Goal: Task Accomplishment & Management: Complete application form

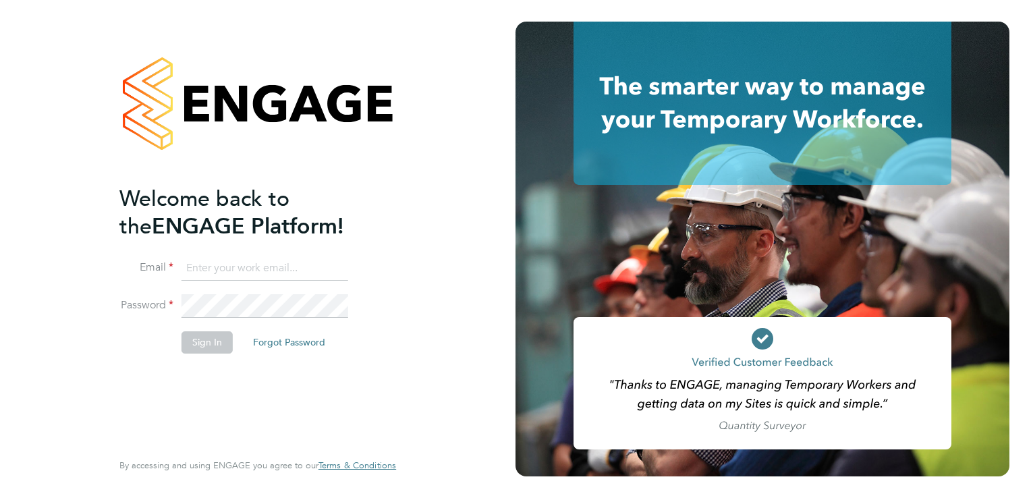
type input "mark@infinityqms.co.uk"
click at [199, 335] on button "Sign In" at bounding box center [206, 342] width 51 height 22
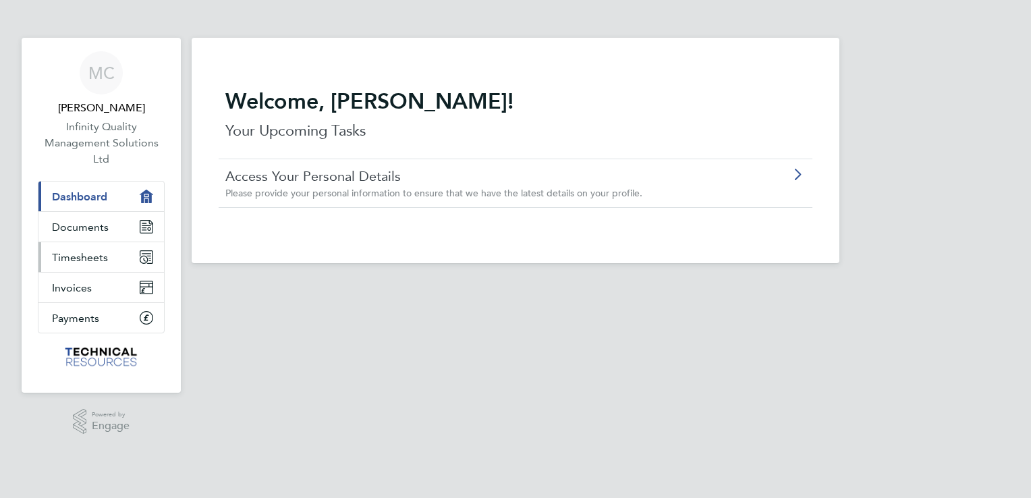
click at [89, 252] on span "Timesheets" at bounding box center [80, 257] width 56 height 13
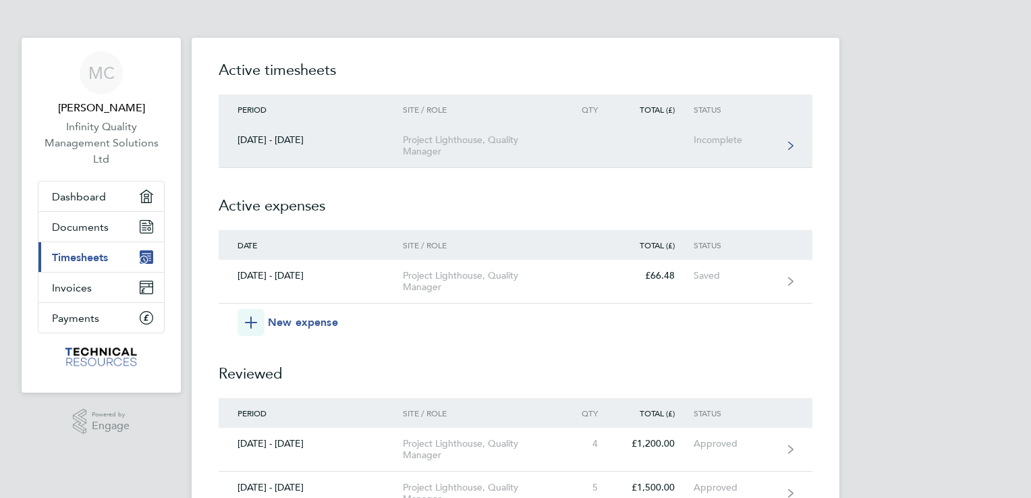
click at [467, 140] on div "Project Lighthouse, Quality Manager" at bounding box center [480, 145] width 154 height 23
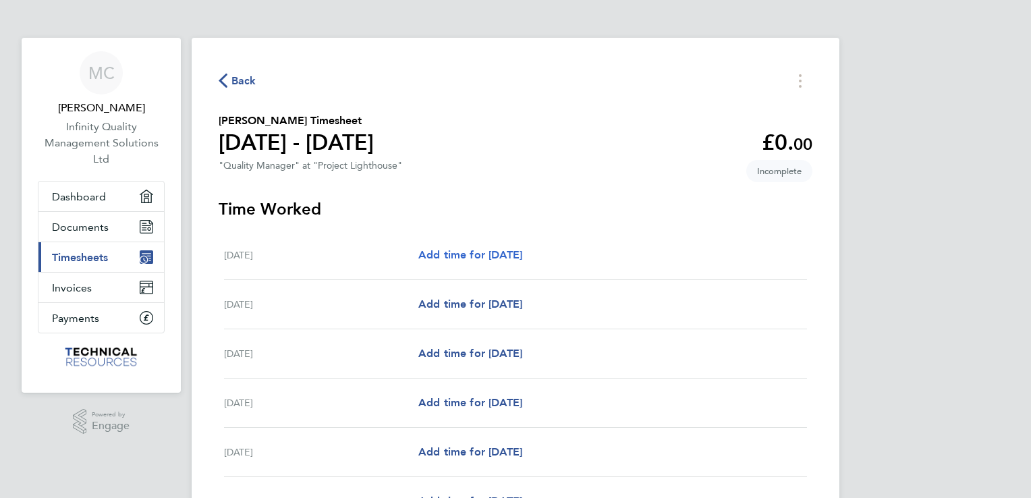
click at [485, 253] on span "Add time for [DATE]" at bounding box center [470, 254] width 104 height 13
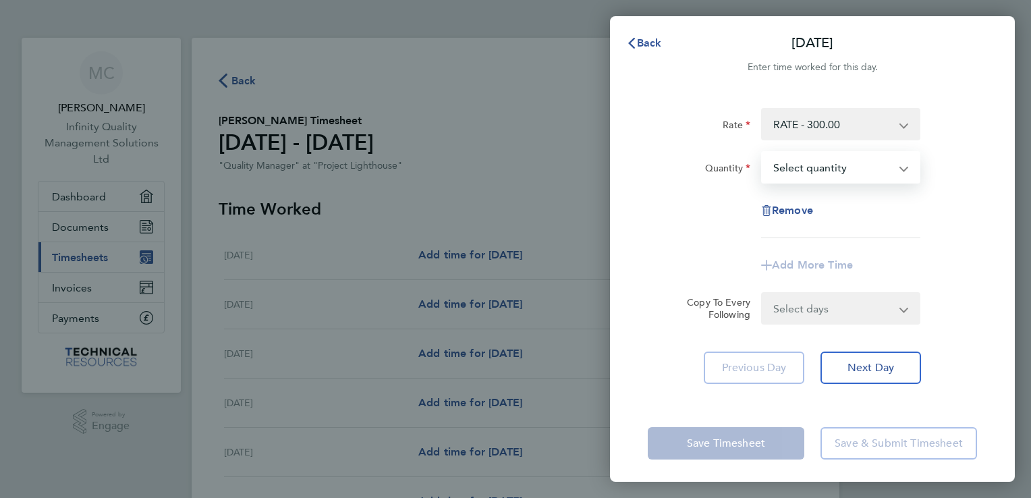
click at [780, 173] on select "Select quantity 0.5 1" at bounding box center [832, 167] width 140 height 30
select select "1"
click at [762, 152] on select "Select quantity 0.5 1" at bounding box center [832, 167] width 140 height 30
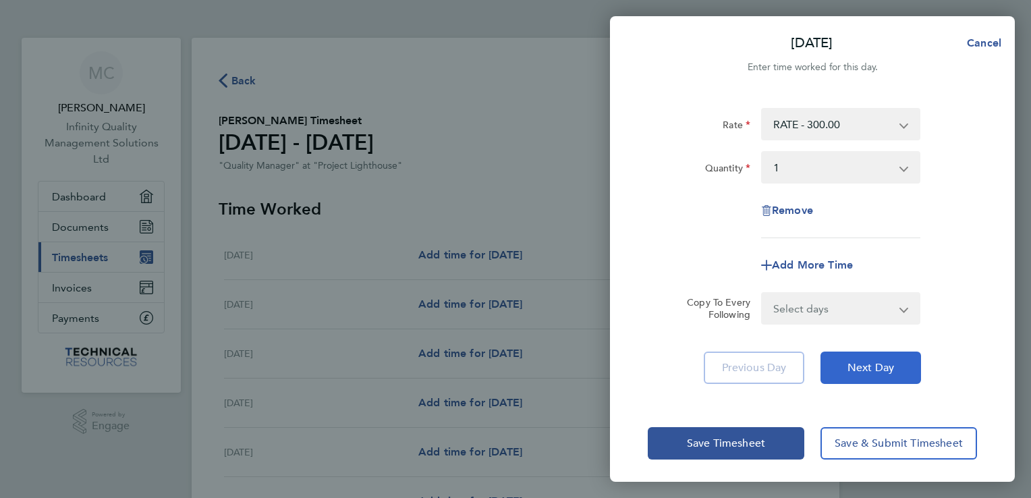
click at [842, 355] on button "Next Day" at bounding box center [870, 368] width 101 height 32
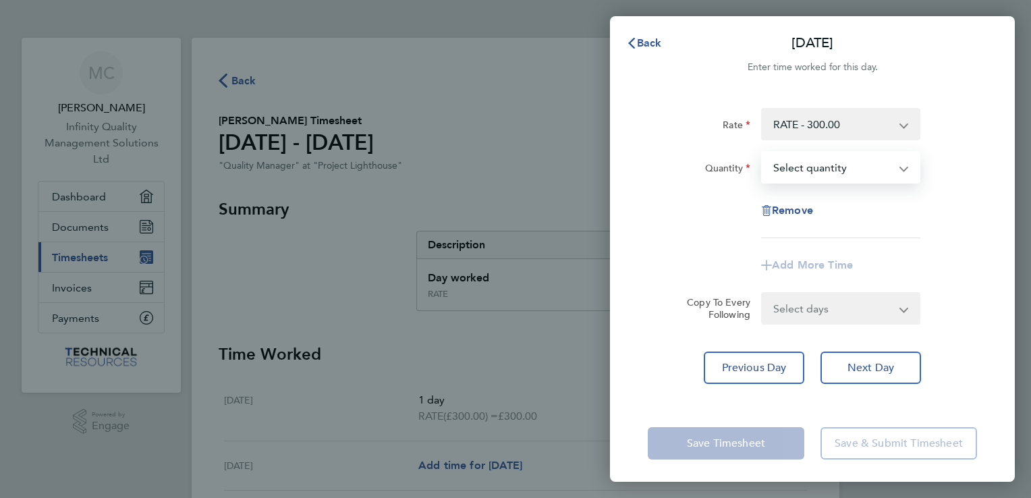
click at [796, 169] on select "Select quantity 0.5 1" at bounding box center [832, 167] width 140 height 30
select select "1"
click at [762, 152] on select "Select quantity 0.5 1" at bounding box center [832, 167] width 140 height 30
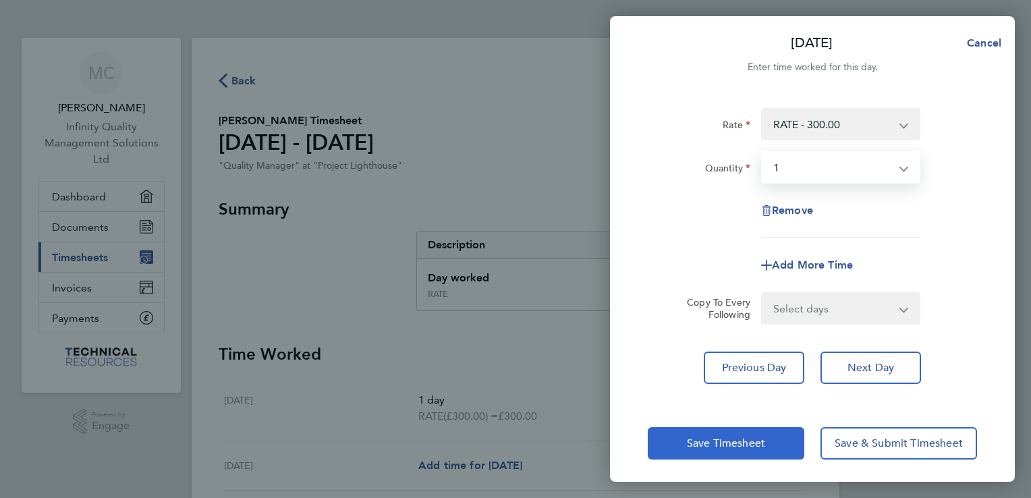
click at [750, 441] on span "Save Timesheet" at bounding box center [726, 443] width 78 height 13
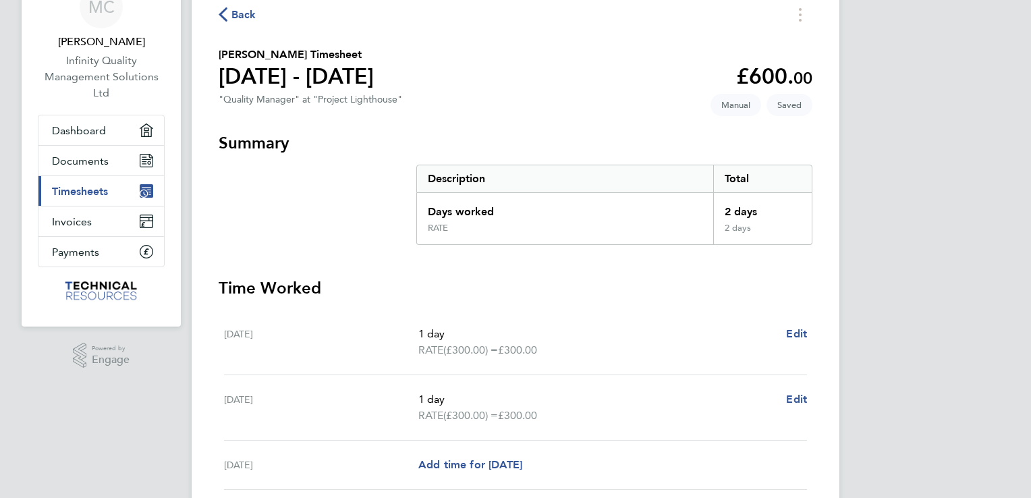
scroll to position [35, 0]
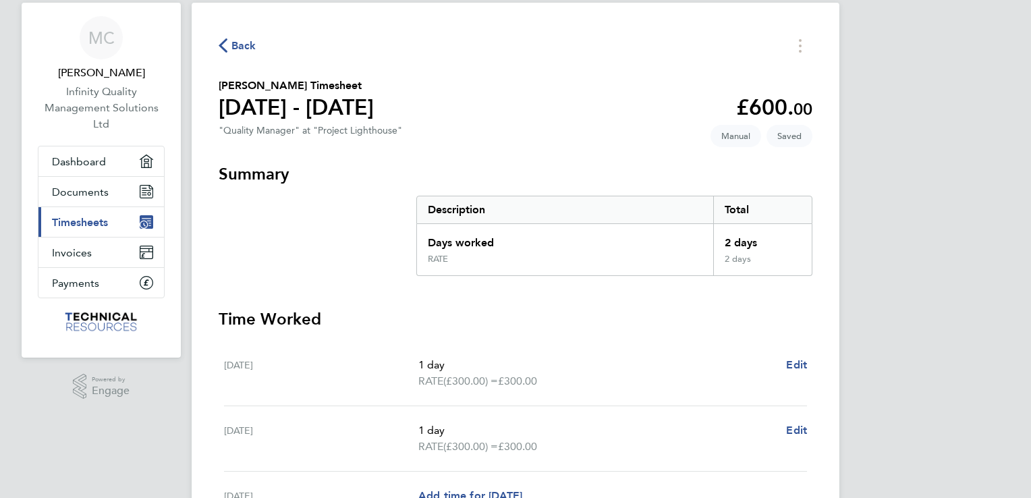
click at [84, 217] on span "Timesheets" at bounding box center [80, 222] width 56 height 13
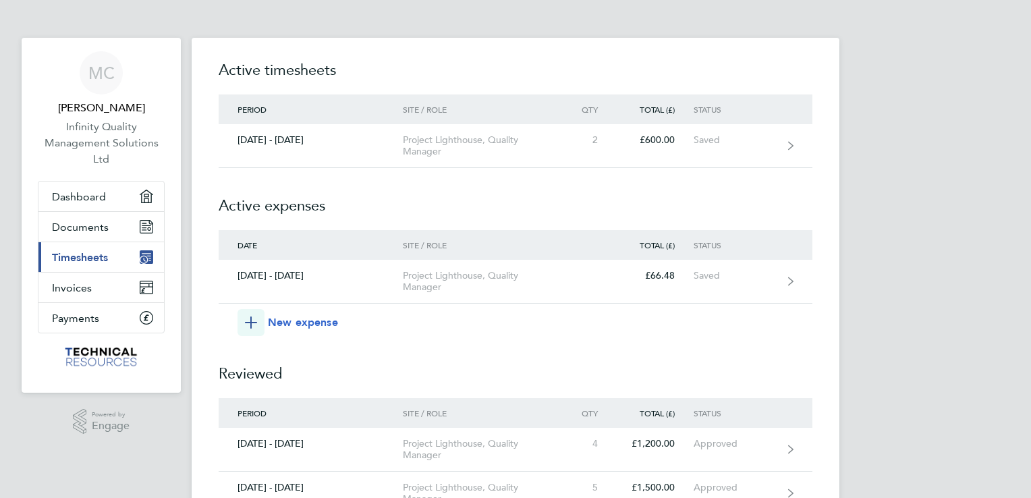
click at [321, 321] on span "New expense" at bounding box center [303, 322] width 70 height 16
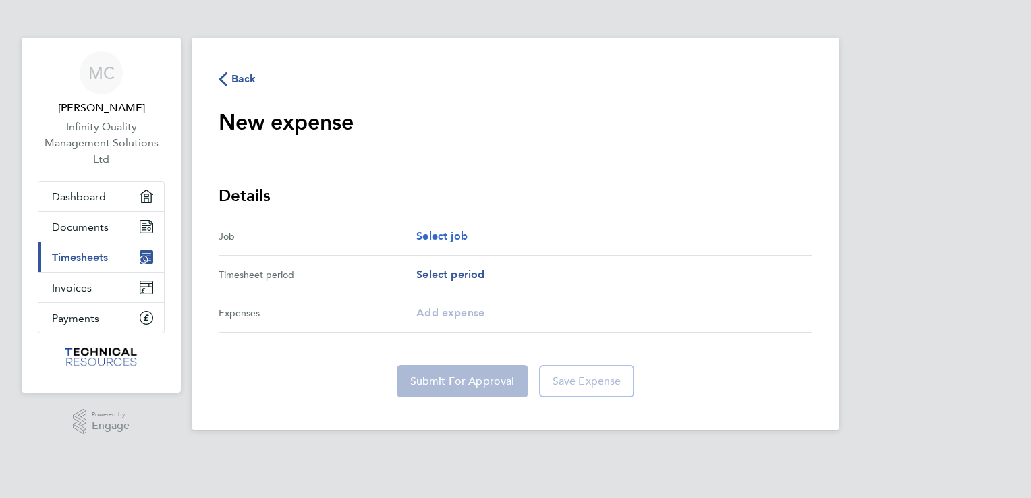
click at [453, 233] on span "Select job" at bounding box center [441, 235] width 51 height 13
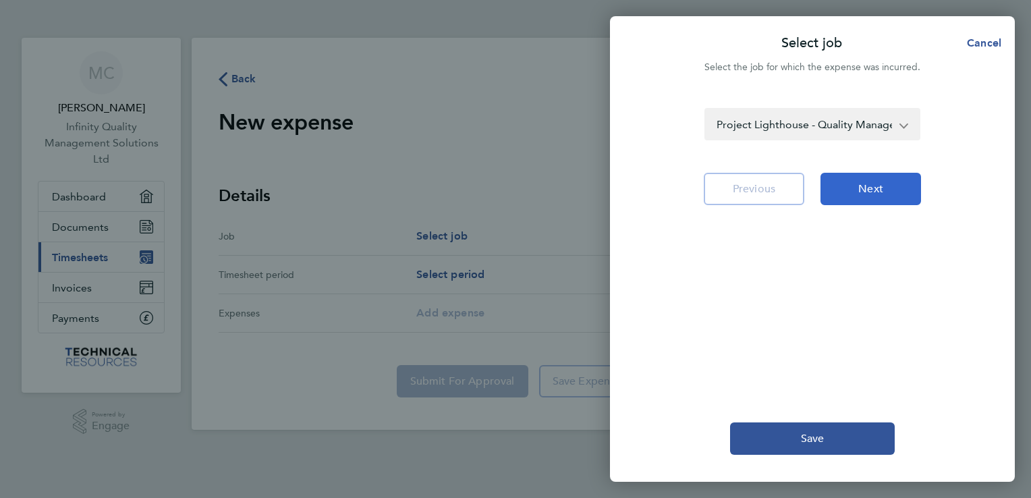
click at [861, 185] on span "Next" at bounding box center [870, 188] width 25 height 13
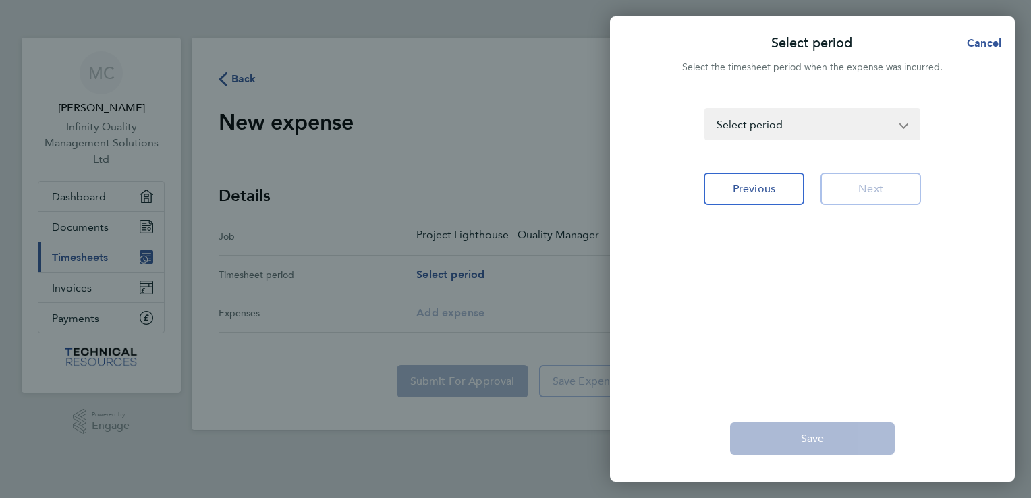
click at [890, 125] on select "[DATE] - [DATE] [DATE] - [DATE] [DATE] - [DATE] [DATE] - [DATE] [DATE] - [DATE]…" at bounding box center [804, 124] width 197 height 30
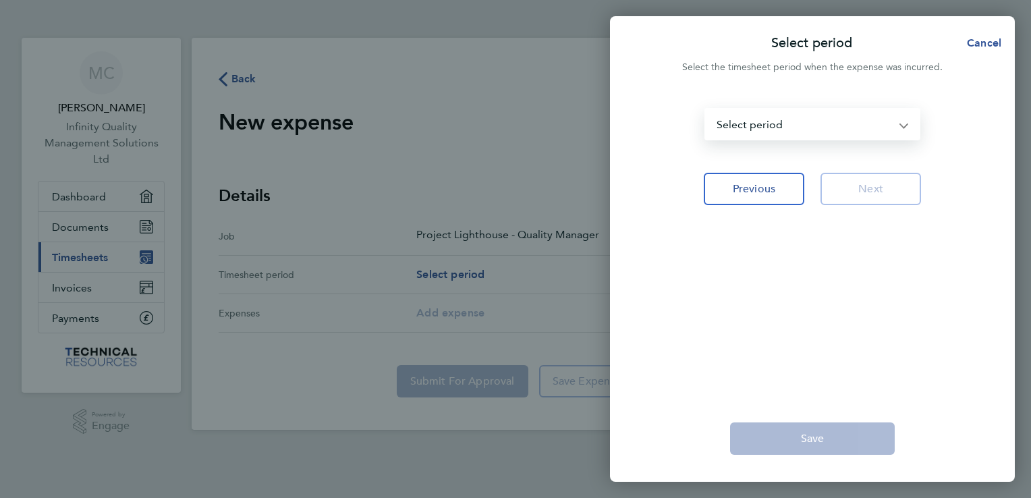
select select "22: Object"
click at [706, 109] on select "[DATE] - [DATE] [DATE] - [DATE] [DATE] - [DATE] [DATE] - [DATE] [DATE] - [DATE]…" at bounding box center [804, 124] width 197 height 30
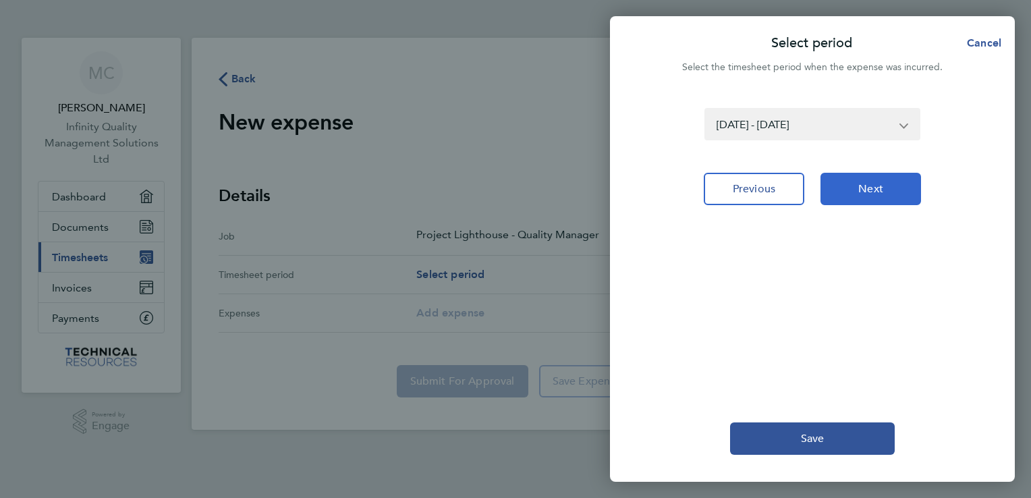
click at [859, 196] on button "Next" at bounding box center [870, 189] width 101 height 32
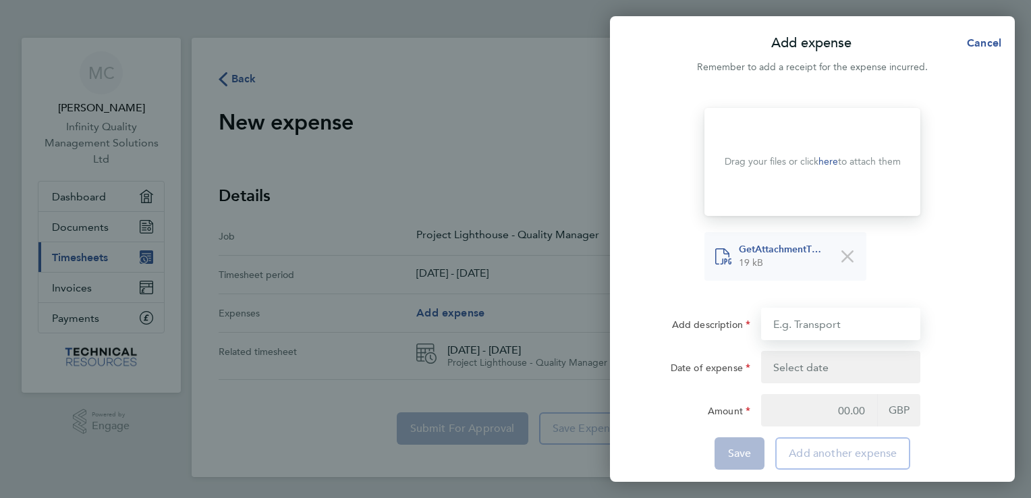
click at [800, 328] on input "Add description" at bounding box center [840, 324] width 159 height 32
drag, startPoint x: 915, startPoint y: 318, endPoint x: 712, endPoint y: 313, distance: 203.1
click at [712, 313] on div "Add description hOTEL - VISIT AUDIT OF eAGLE aUTOMATION" at bounding box center [812, 324] width 340 height 32
type input "hotel - Visit/Audit of eagle Automation"
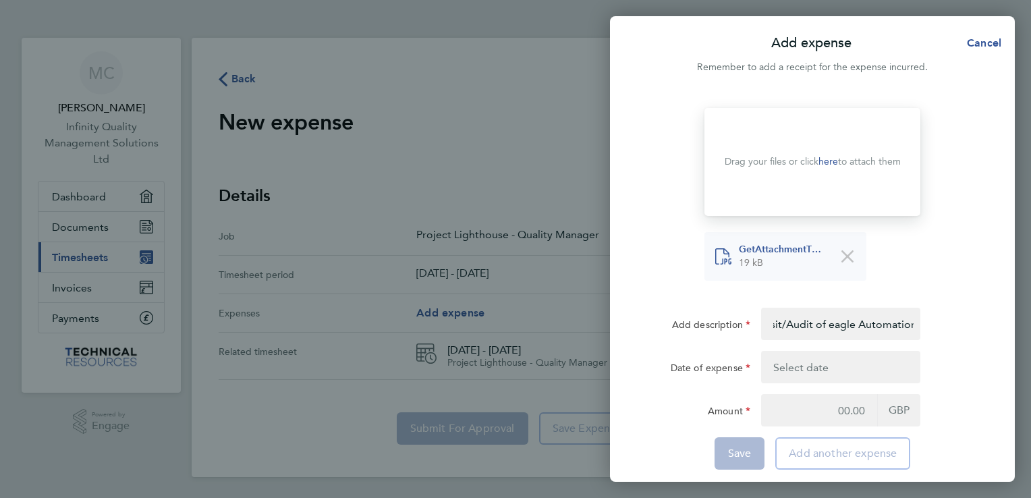
click at [814, 368] on button "button" at bounding box center [840, 367] width 159 height 32
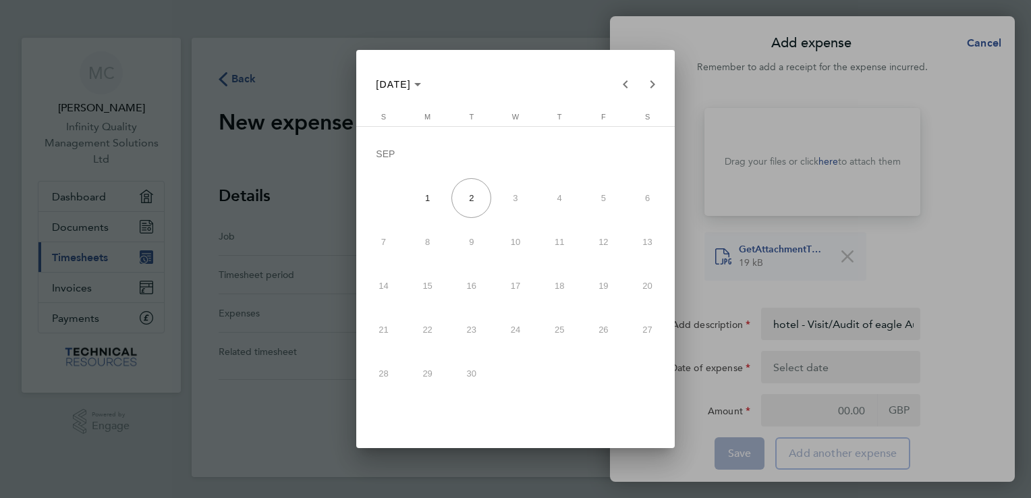
click at [427, 196] on span "1" at bounding box center [427, 198] width 40 height 40
type input "[DATE]"
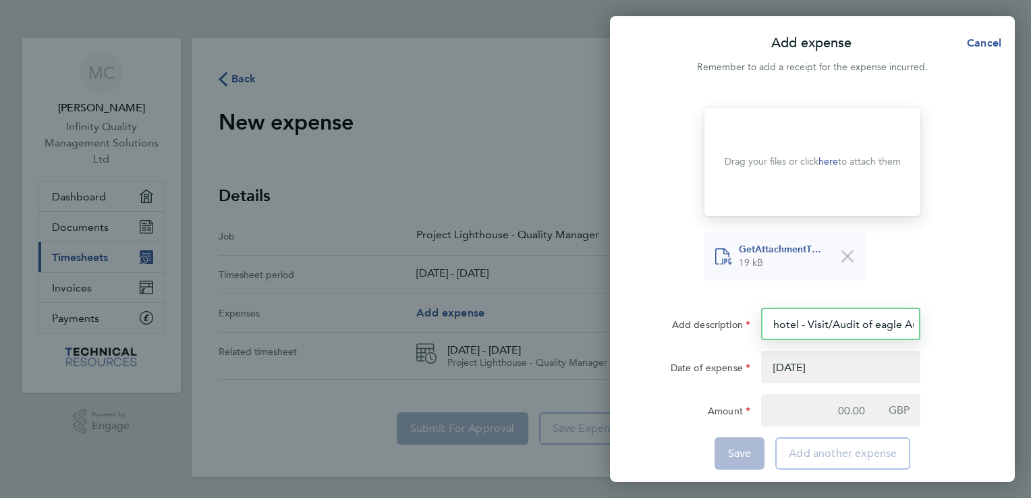
drag, startPoint x: 777, startPoint y: 320, endPoint x: 795, endPoint y: 333, distance: 22.1
click at [779, 320] on input "hotel - Visit/Audit of eagle Automation" at bounding box center [840, 324] width 159 height 32
click at [880, 322] on input "Hotel - Visit/Audit of eagle Automation" at bounding box center [840, 324] width 159 height 32
type input "Hotel - Visit/Audit of Eagle Automation"
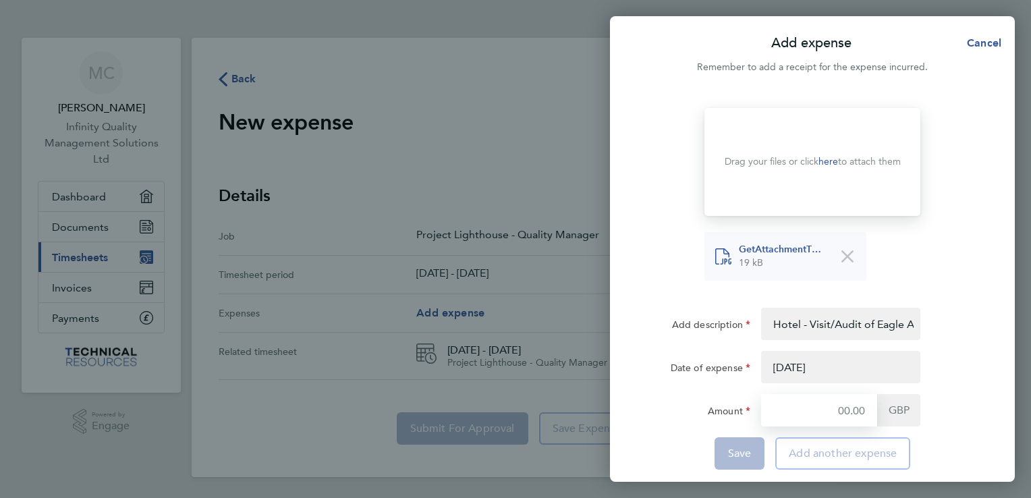
click at [851, 406] on input "Amount" at bounding box center [819, 410] width 116 height 32
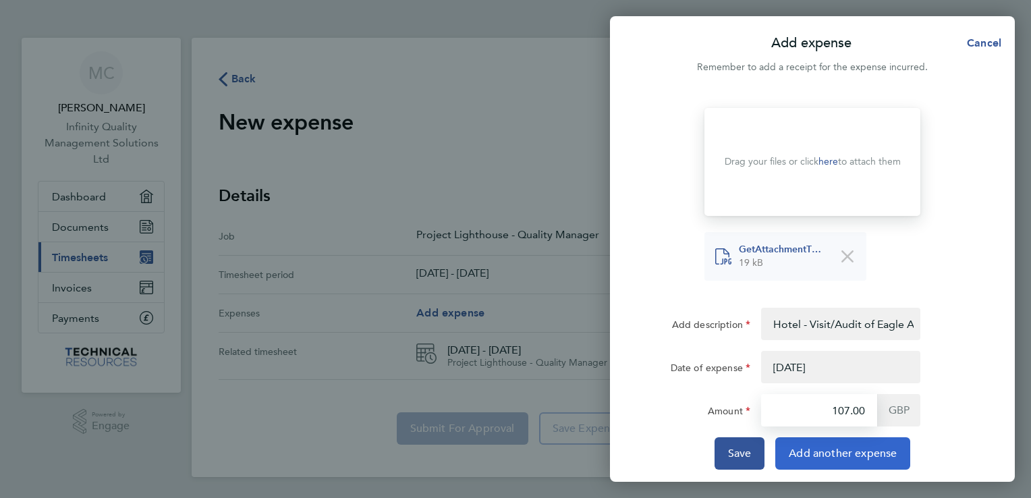
type input "107.00"
click at [850, 453] on span "Add another expense" at bounding box center [843, 453] width 108 height 13
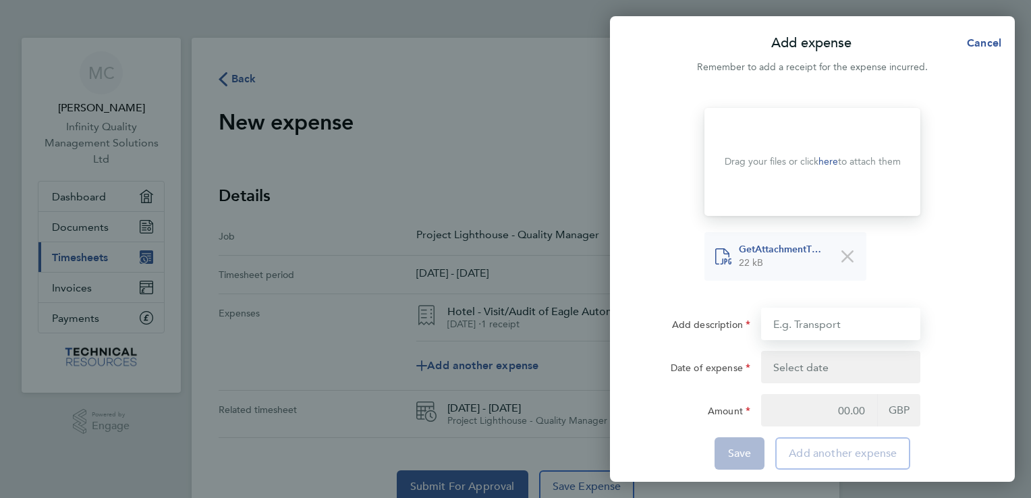
click at [802, 325] on input "Add description" at bounding box center [840, 324] width 159 height 32
click at [868, 324] on input "Evening Meal - visit to [GEOGRAPHIC_DATA]" at bounding box center [840, 324] width 159 height 32
drag, startPoint x: 913, startPoint y: 317, endPoint x: 931, endPoint y: 331, distance: 22.7
click at [916, 318] on input "Evening Meal - visit/audit to [GEOGRAPHIC_DATA]" at bounding box center [840, 324] width 159 height 32
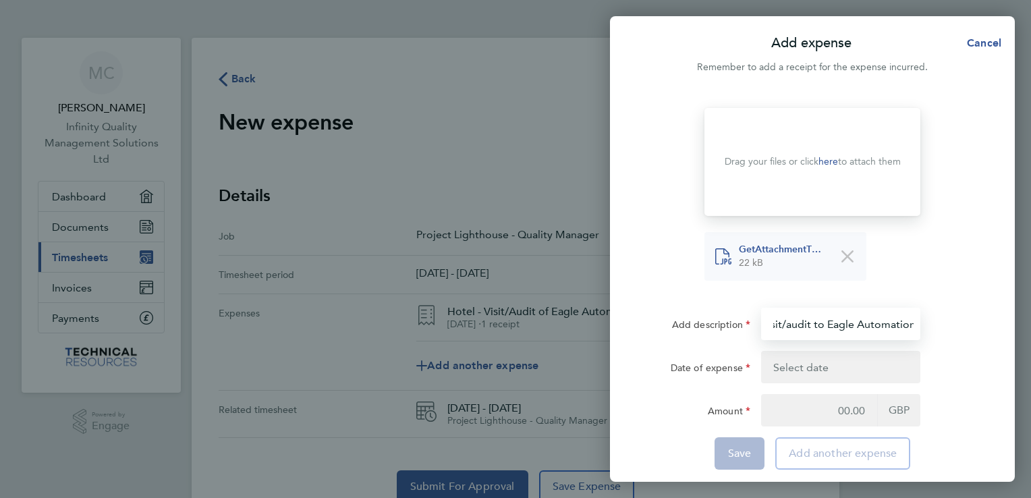
type input "Evening Meal - visit/audit to Eagle Automation"
click at [841, 362] on button "button" at bounding box center [840, 367] width 159 height 32
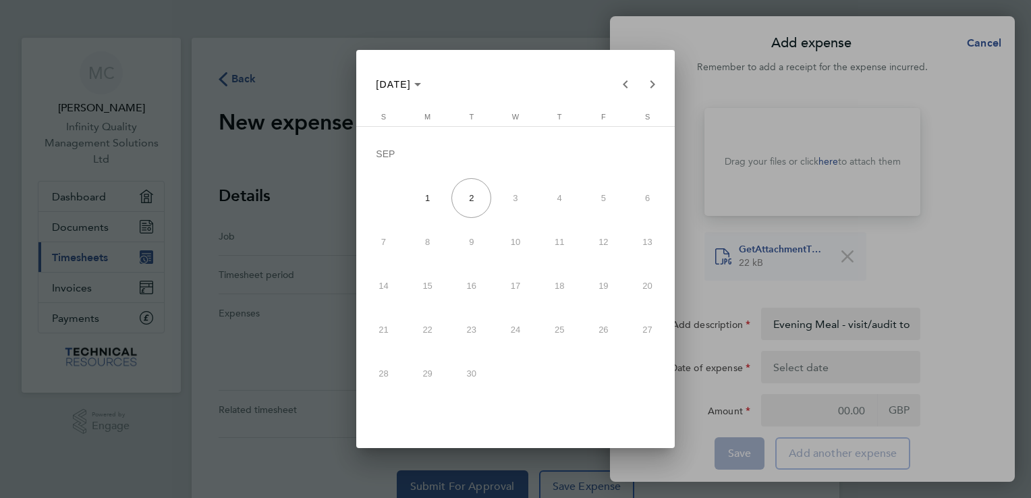
click at [434, 196] on span "1" at bounding box center [427, 198] width 40 height 40
type input "[DATE]"
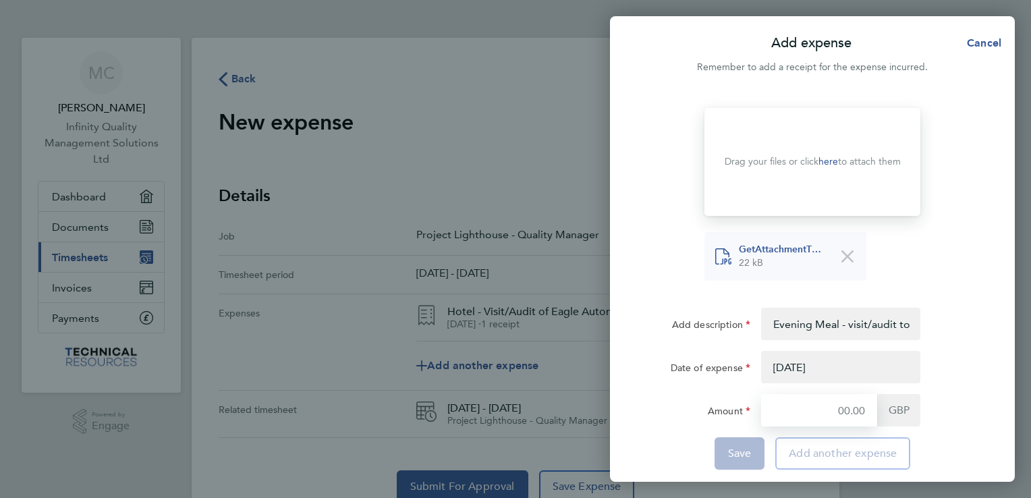
click at [845, 414] on input "Amount" at bounding box center [819, 410] width 116 height 32
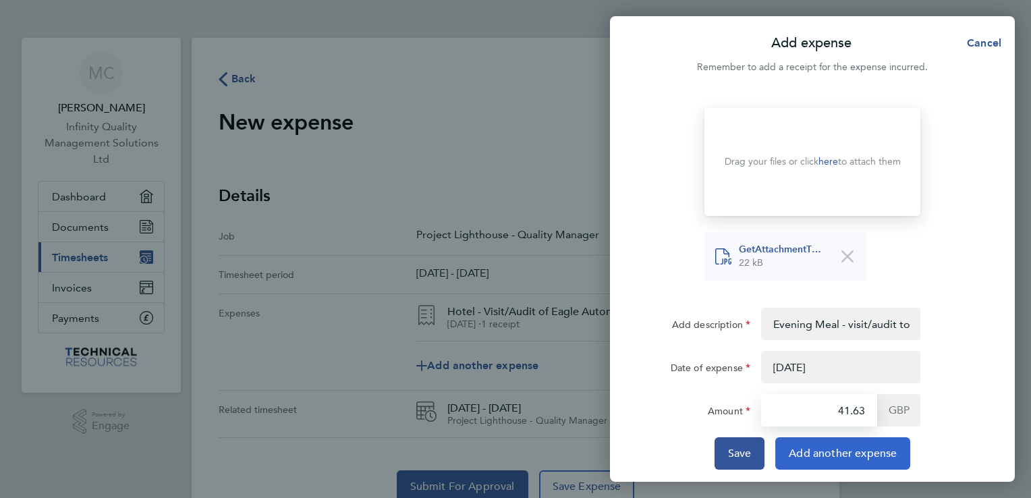
type input "41.63"
click at [870, 449] on span "Add another expense" at bounding box center [843, 453] width 108 height 13
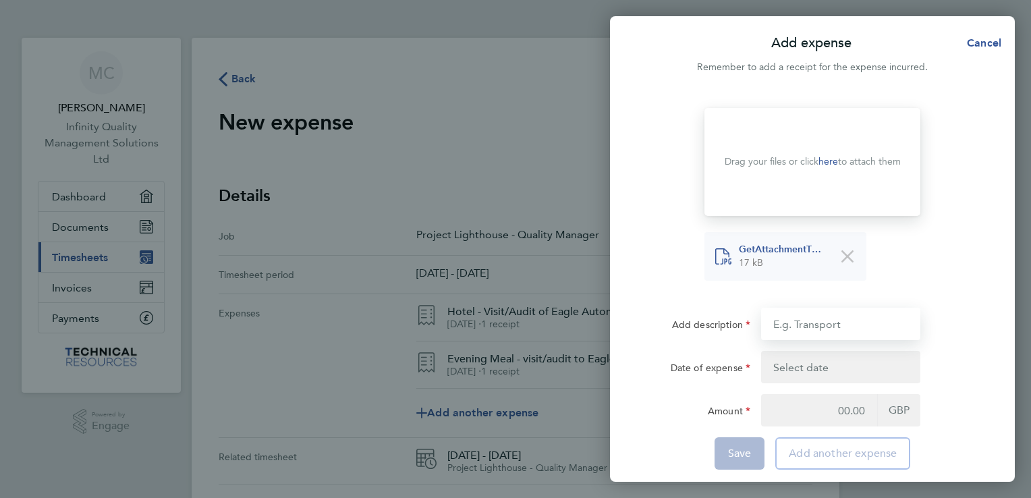
click at [795, 325] on input "Add description" at bounding box center [840, 324] width 159 height 32
click at [814, 320] on input "Mileage Claim - visit/audit of Eagle Automation" at bounding box center [840, 324] width 159 height 32
type input "Mileage Claim - visit/audit of Eagle Automation"
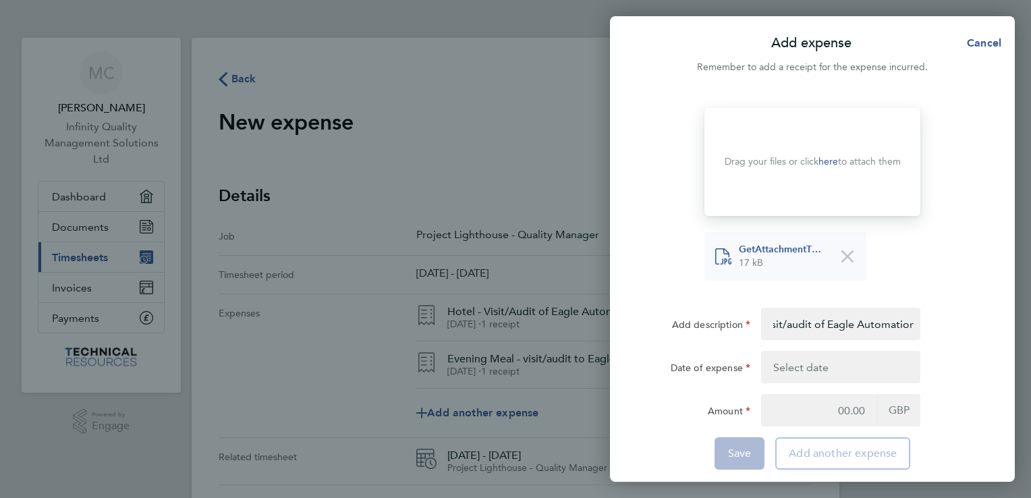
scroll to position [0, 0]
click at [789, 364] on button "button" at bounding box center [840, 367] width 159 height 32
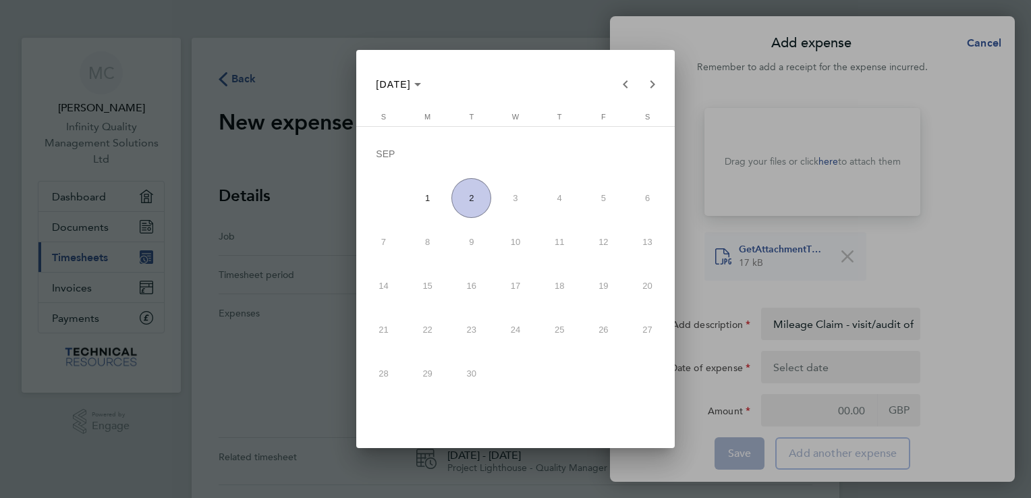
click at [433, 198] on span "1" at bounding box center [427, 198] width 40 height 40
type input "[DATE]"
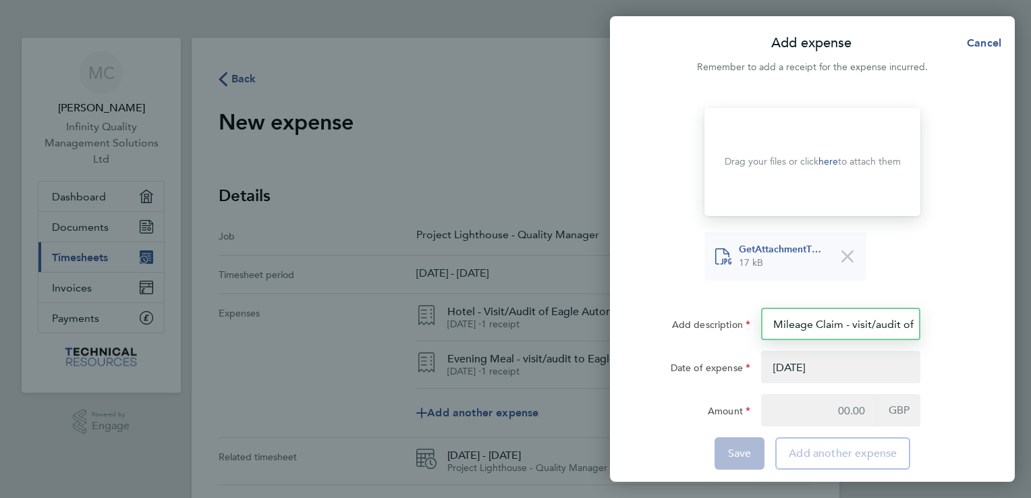
click at [864, 322] on input "Mileage Claim - visit/audit of Eagle Automation" at bounding box center [840, 324] width 159 height 32
click at [820, 320] on input "Mileage Claim - visit/audit of Eagle Automation 398miles@0.40[PERSON_NAME] per …" at bounding box center [840, 324] width 159 height 32
click at [813, 320] on input "Mileage Claim - visit/audit of Eagle Automation 398miles@ 0.40[PERSON_NAME] per…" at bounding box center [840, 324] width 159 height 32
type input "Mileage Claim - visit/audit of Eagle Automation 398miles @ 0.40[PERSON_NAME] pe…"
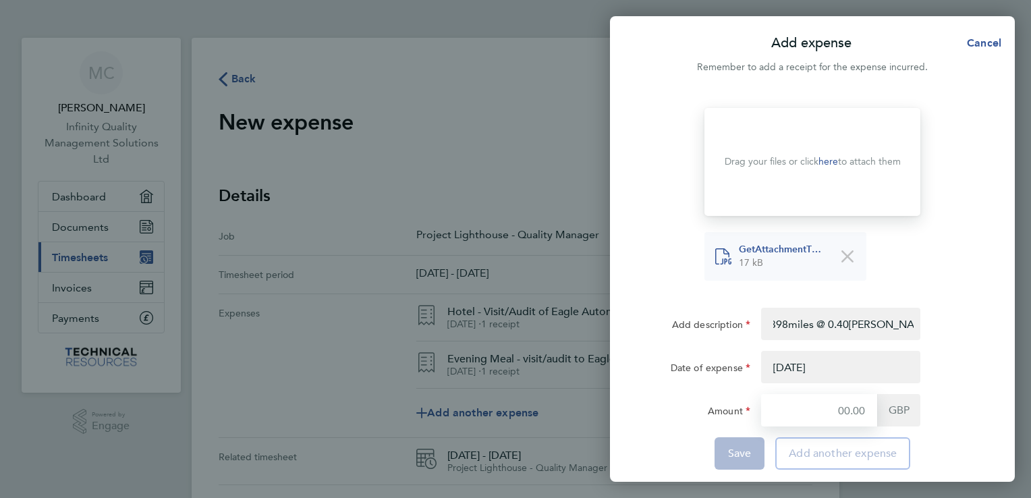
click at [843, 412] on input "Amount" at bounding box center [819, 410] width 116 height 32
click at [832, 409] on input "Amount" at bounding box center [819, 410] width 116 height 32
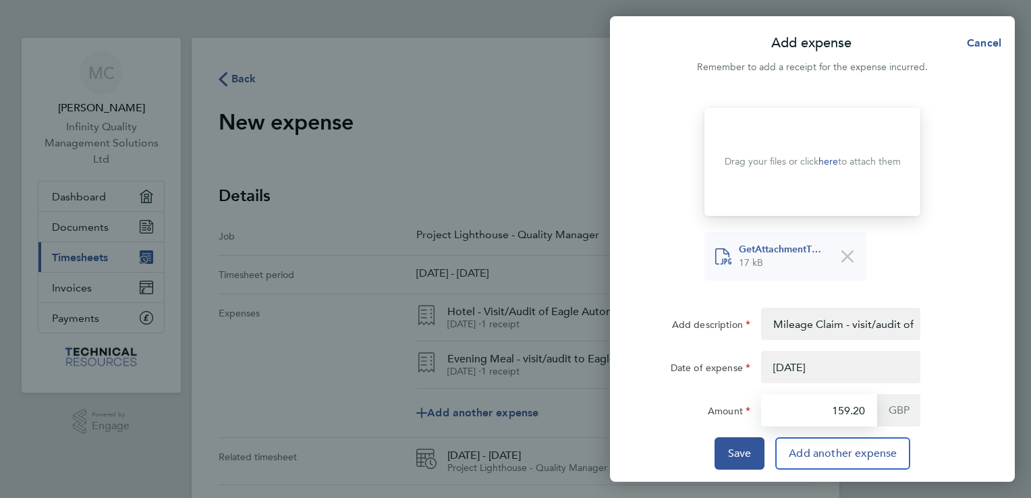
type input "159.20"
click at [961, 410] on div "Amount 159.20 GBP" at bounding box center [812, 410] width 340 height 32
click at [952, 308] on div "Add description Mileage Claim - visit/audit of Eagle Automation 398miles @ 0.40…" at bounding box center [812, 324] width 340 height 32
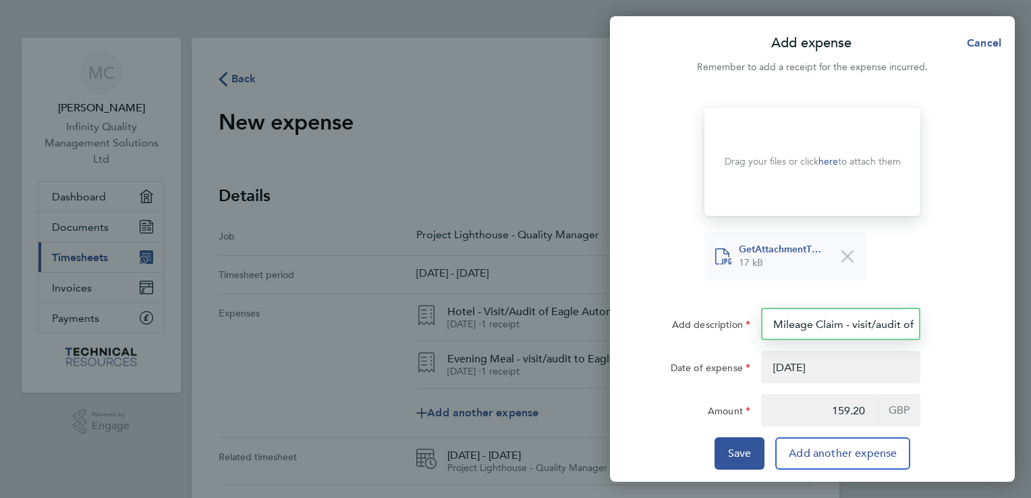
click at [888, 329] on input "Mileage Claim - visit/audit of Eagle Automation 398miles @ 0.40[PERSON_NAME] pe…" at bounding box center [840, 324] width 159 height 32
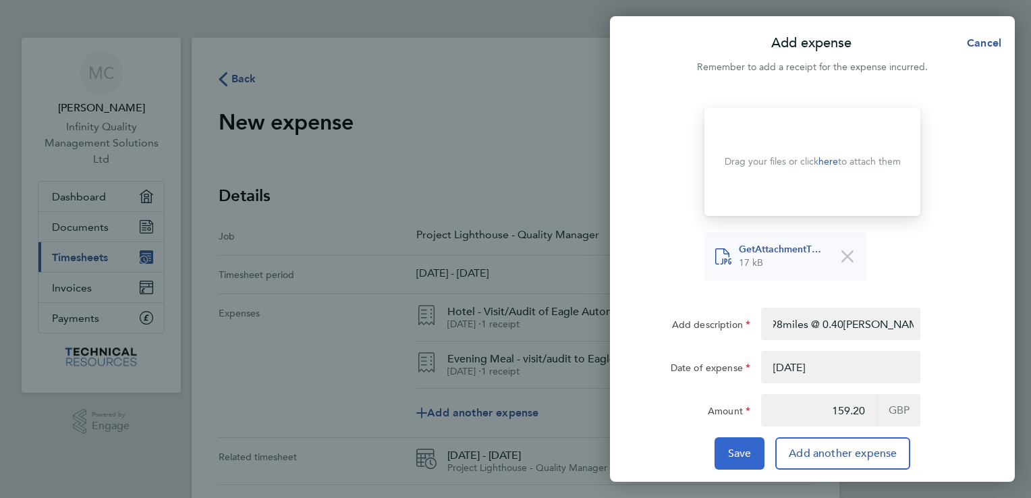
click at [737, 457] on span "Save" at bounding box center [740, 453] width 24 height 13
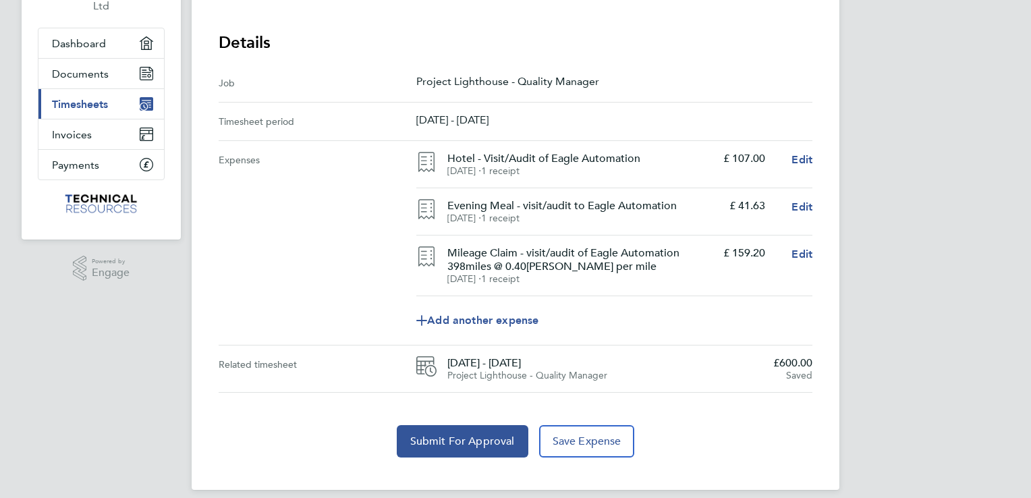
scroll to position [166, 0]
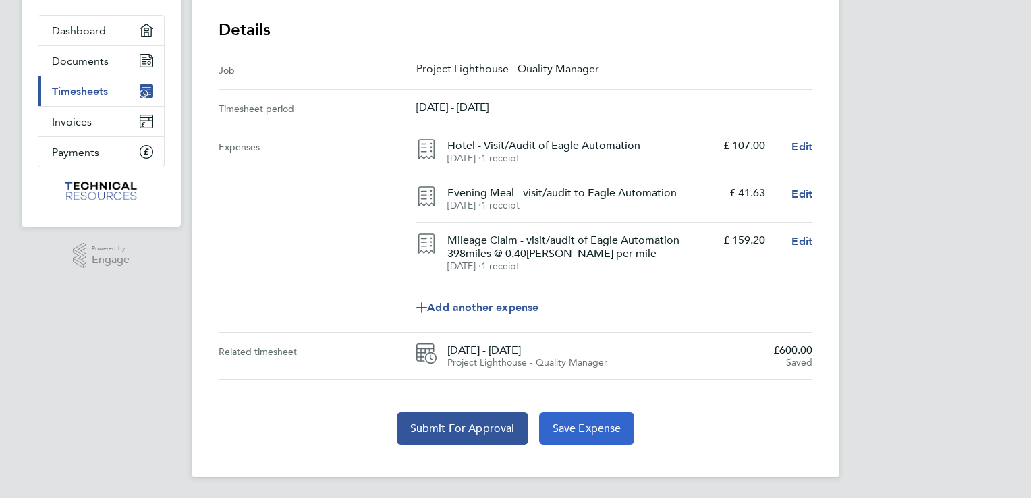
click at [599, 425] on span "Save Expense" at bounding box center [587, 428] width 69 height 13
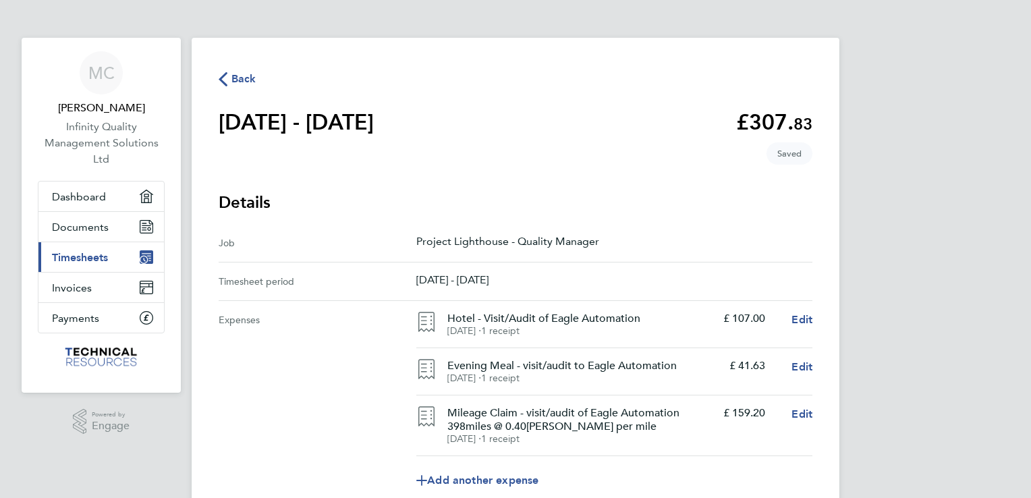
click at [96, 253] on span "Timesheets" at bounding box center [80, 257] width 56 height 13
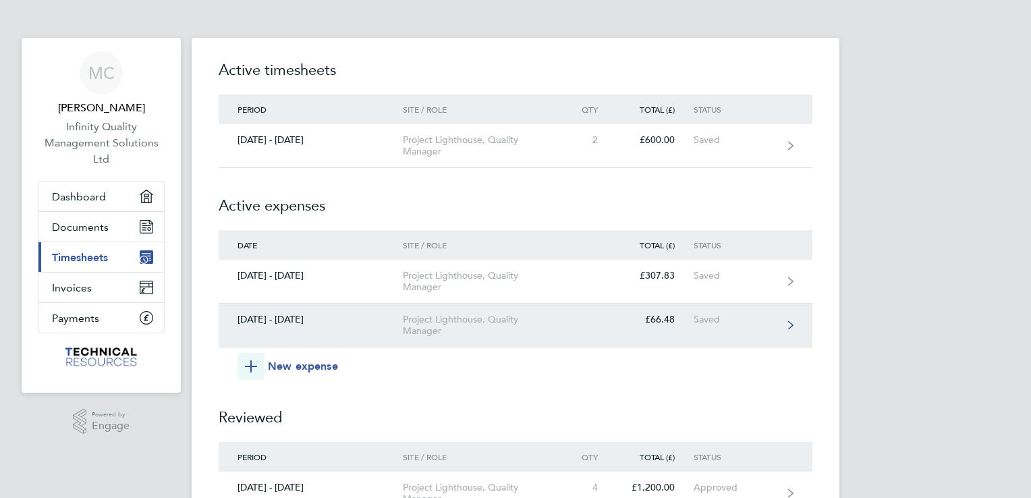
click at [782, 322] on link "[DATE] - [DATE] Project Lighthouse, Quality Manager £66.48 Saved" at bounding box center [516, 326] width 594 height 44
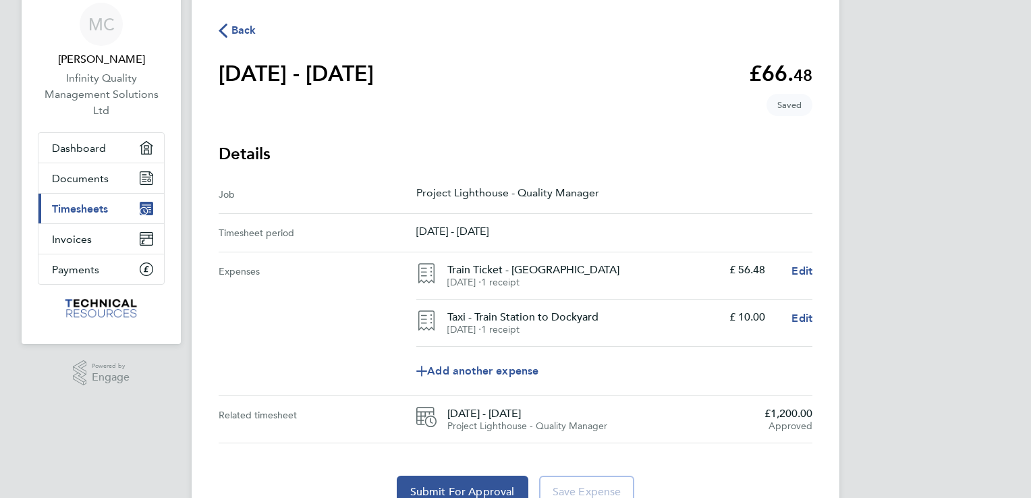
scroll to position [113, 0]
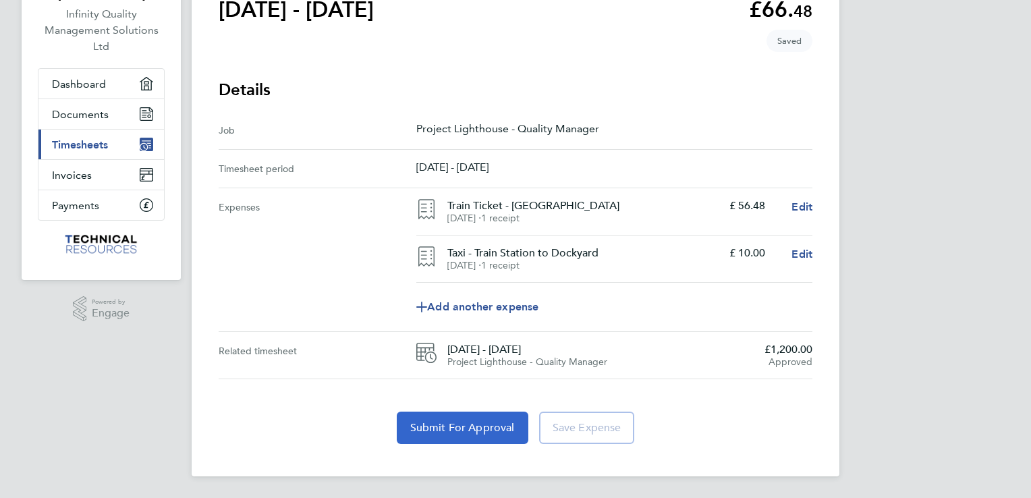
click at [481, 423] on span "Submit For Approval" at bounding box center [462, 427] width 105 height 13
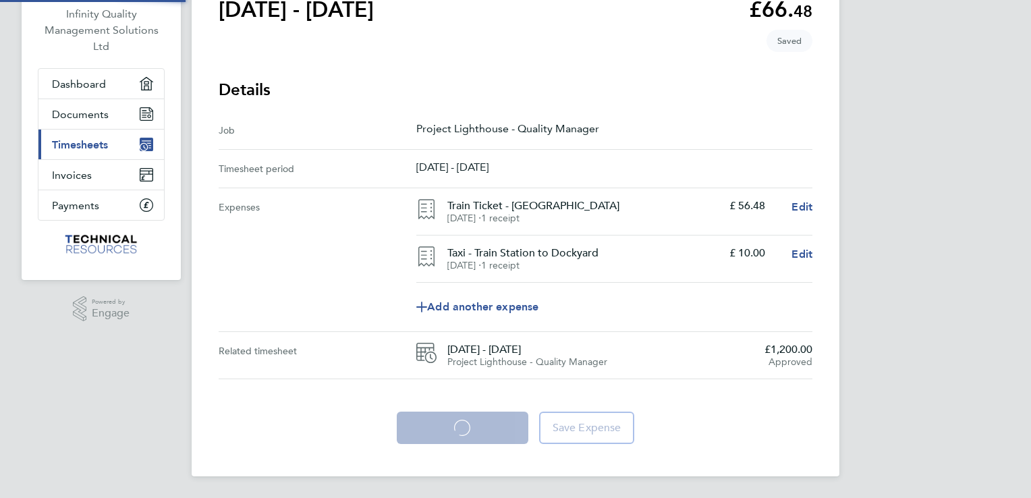
scroll to position [112, 0]
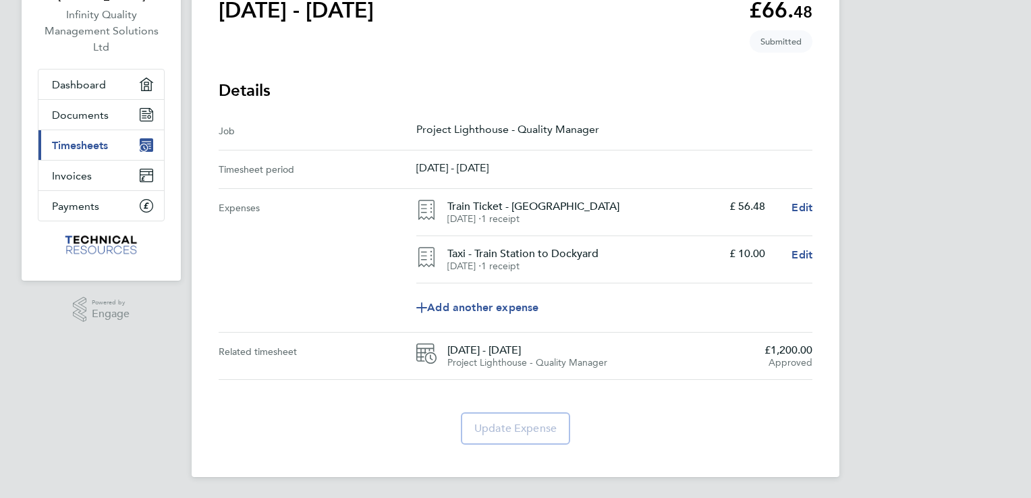
click at [82, 142] on span "Timesheets" at bounding box center [80, 145] width 56 height 13
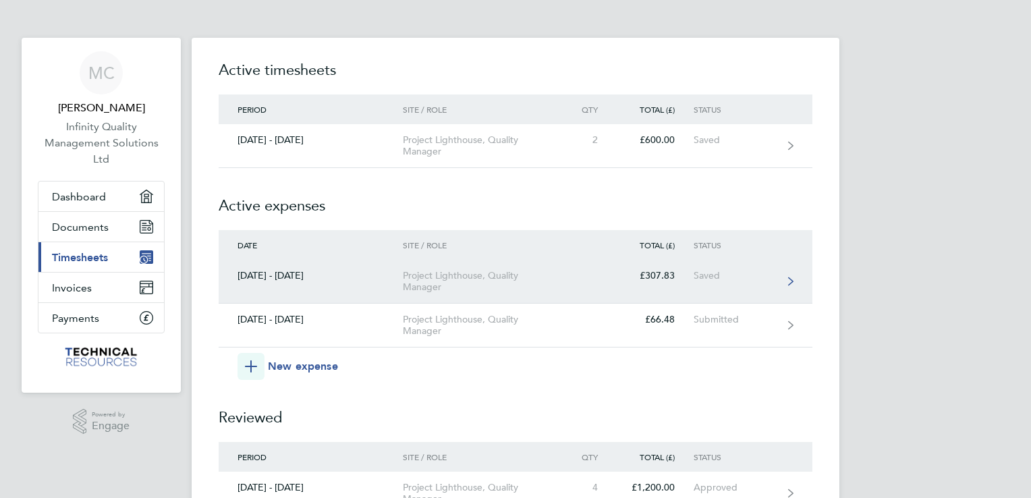
click at [771, 275] on div "Saved" at bounding box center [735, 275] width 83 height 11
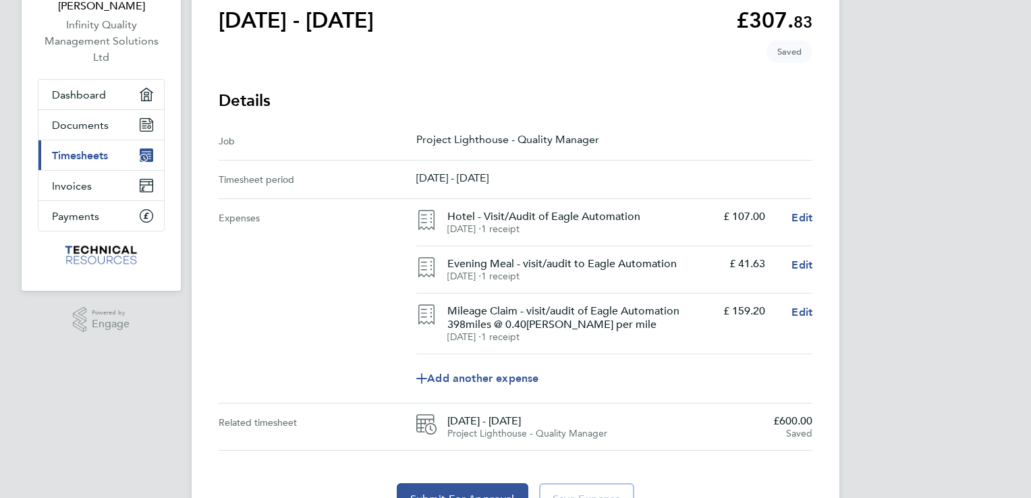
scroll to position [173, 0]
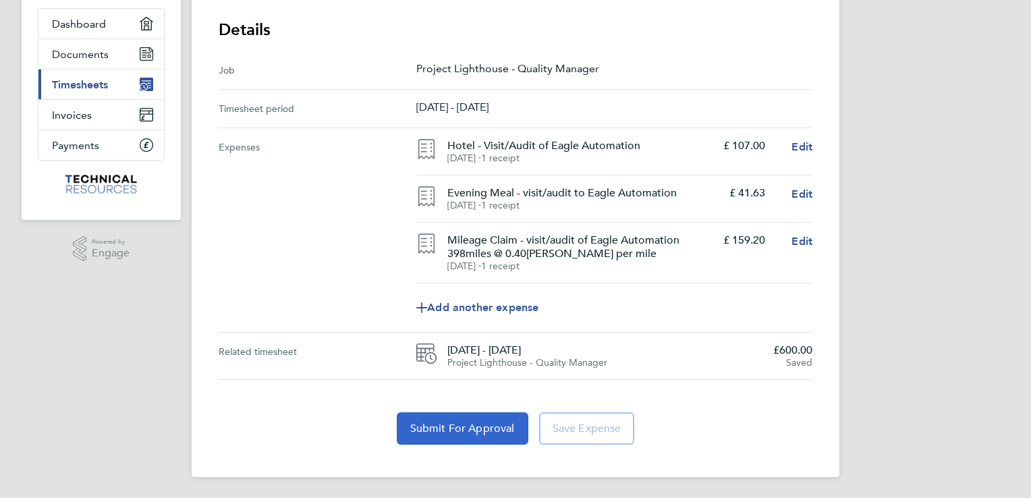
click at [488, 420] on button "Submit For Approval" at bounding box center [463, 428] width 132 height 32
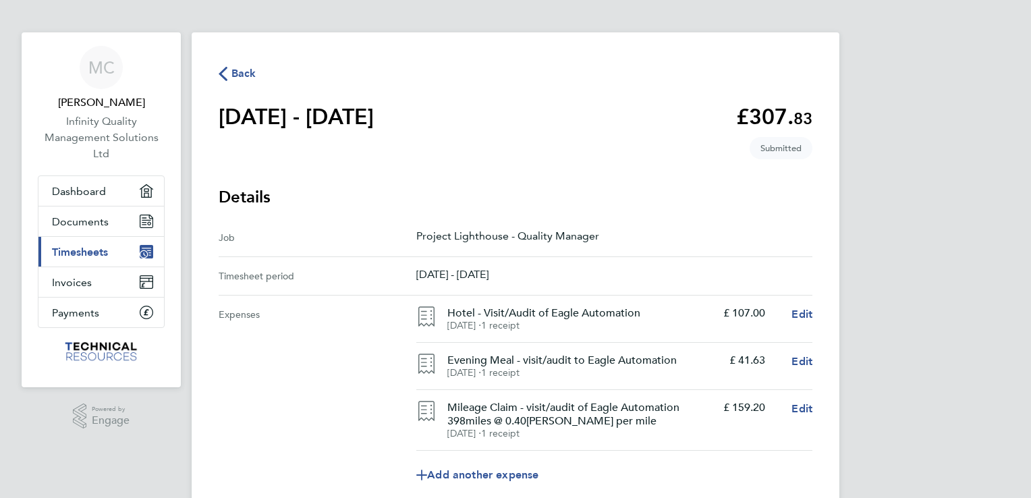
scroll to position [0, 0]
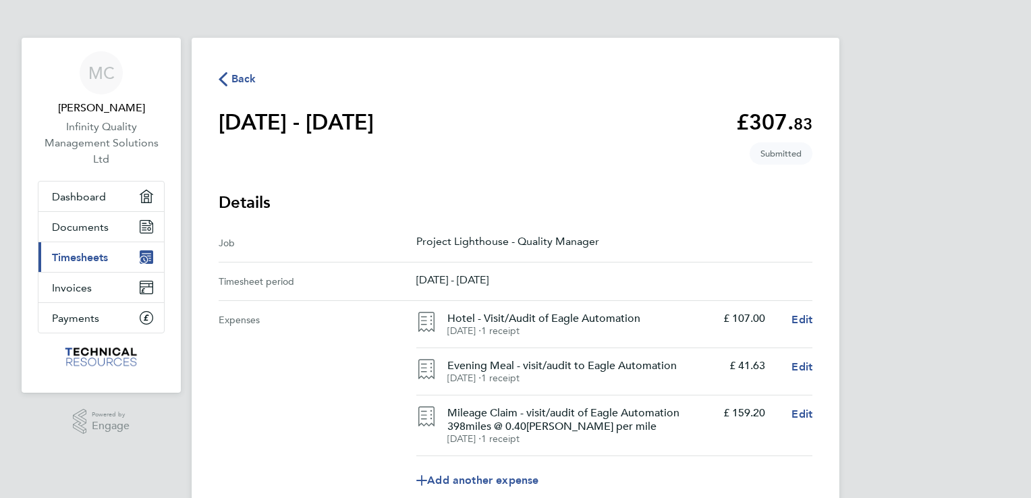
click at [98, 252] on span "Timesheets" at bounding box center [80, 257] width 56 height 13
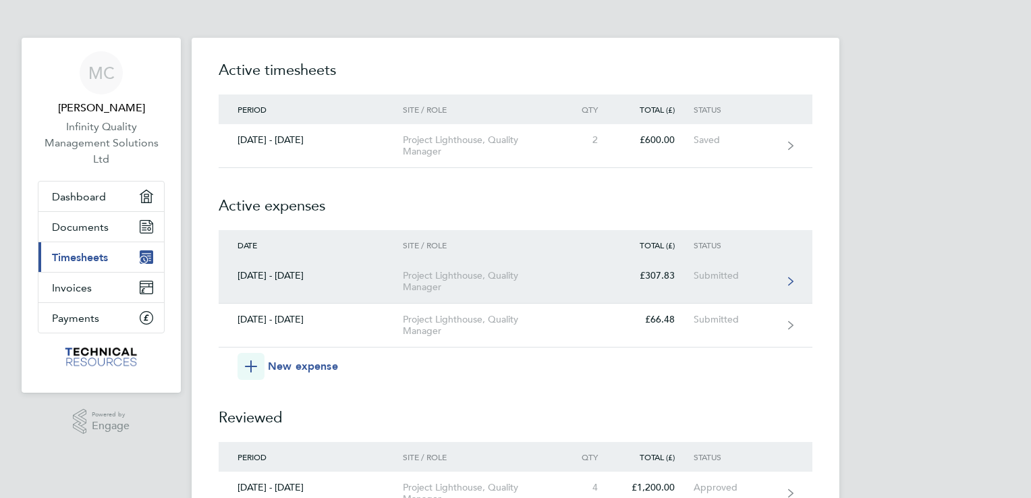
click at [489, 274] on div "Project Lighthouse, Quality Manager" at bounding box center [480, 281] width 154 height 23
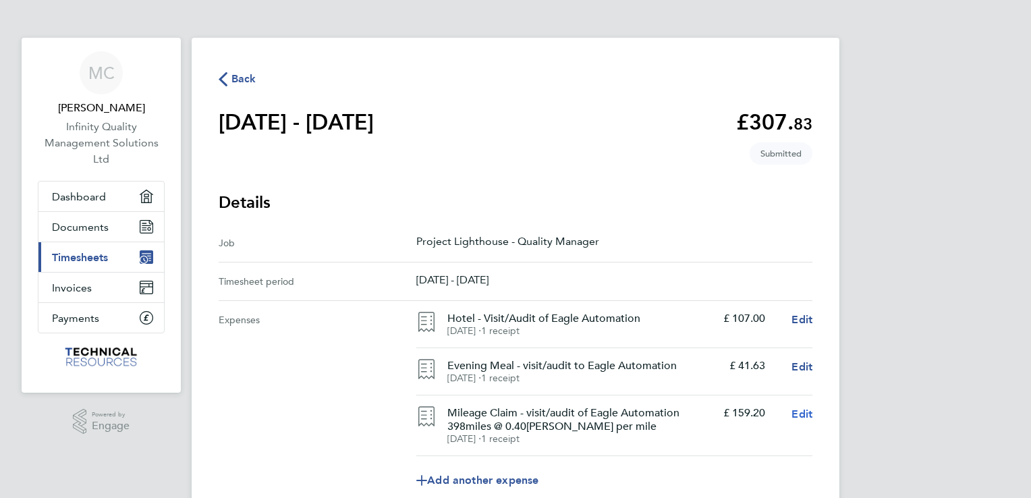
click at [796, 411] on span "Edit" at bounding box center [801, 413] width 21 height 13
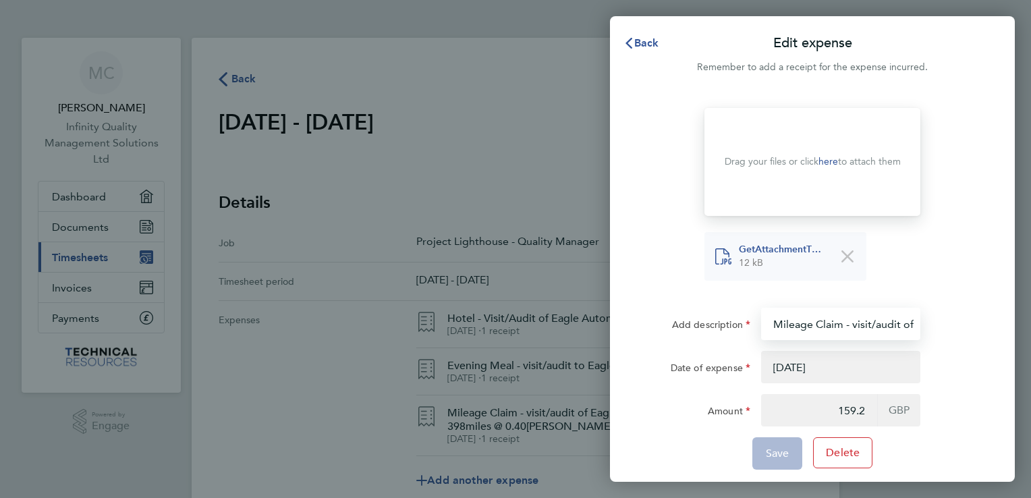
click at [857, 329] on input "Mileage Claim - visit/audit of Eagle Automation 398miles @ 0.40[PERSON_NAME] pe…" at bounding box center [840, 324] width 159 height 32
click at [891, 322] on input "Mileage Claim - visit/audit of Eagle Automation 398miles @ 0.40[PERSON_NAME] pe…" at bounding box center [840, 324] width 159 height 32
click at [891, 325] on input "Mileage Claim - visit/audit of Eagle Automation 398miles @ 0.40[PERSON_NAME] pe…" at bounding box center [840, 324] width 159 height 32
type input "Mileage Claim - visit/audit of Eagle Automation 398miles @ 40pence per mile"
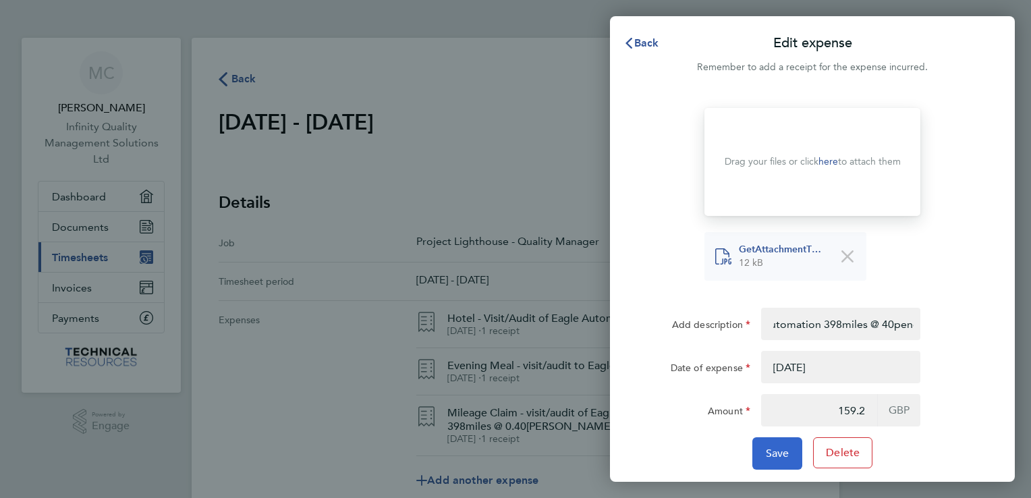
click at [775, 455] on span "Save" at bounding box center [778, 453] width 24 height 13
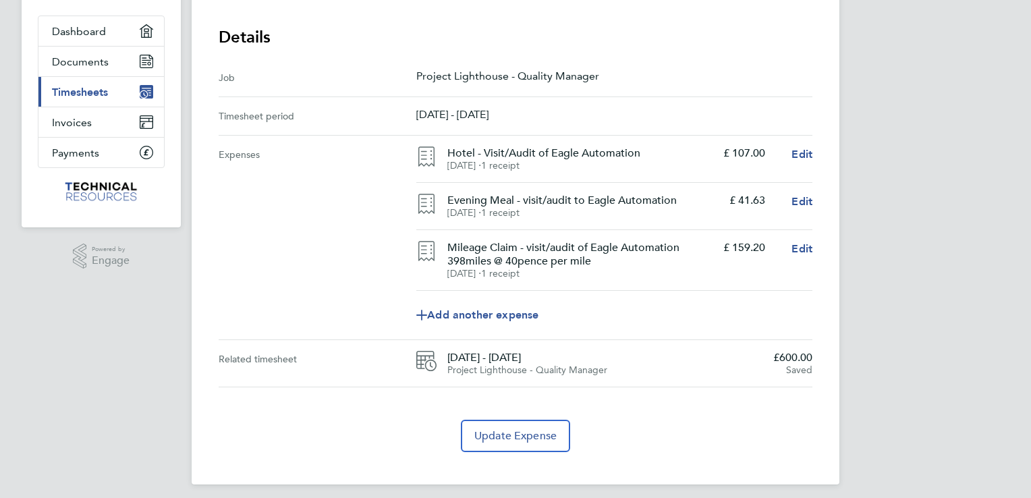
scroll to position [173, 0]
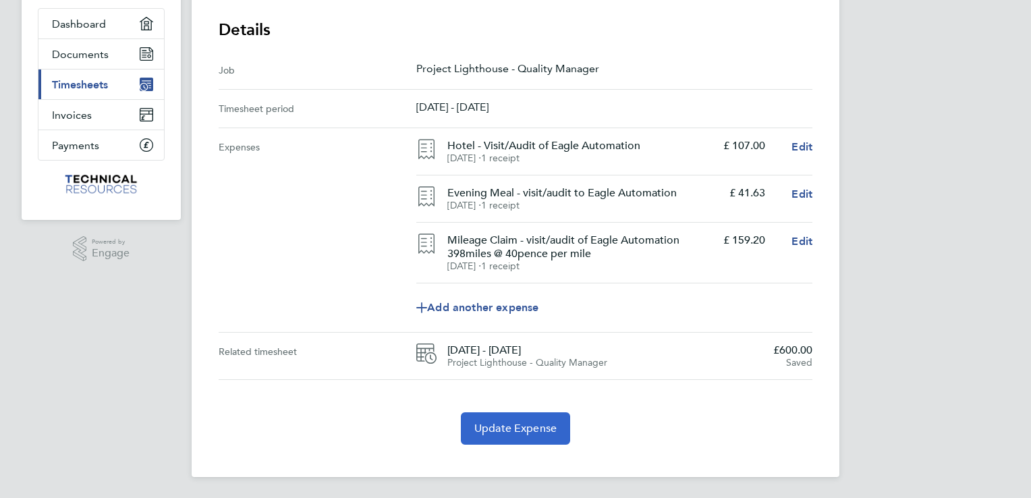
click at [551, 430] on span "Update Expense" at bounding box center [515, 428] width 82 height 13
click at [522, 422] on app-form-button "Update Expense" at bounding box center [515, 428] width 120 height 32
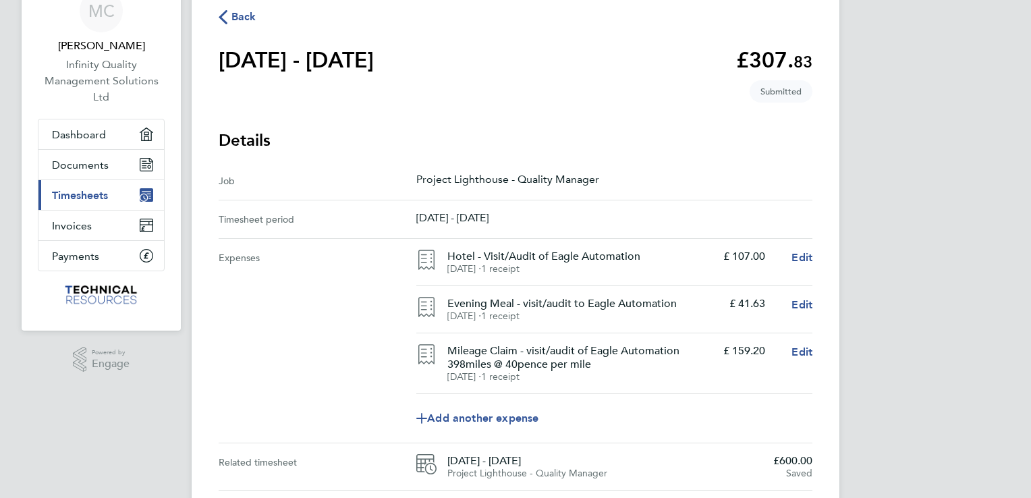
scroll to position [0, 0]
